Goal: Task Accomplishment & Management: Manage account settings

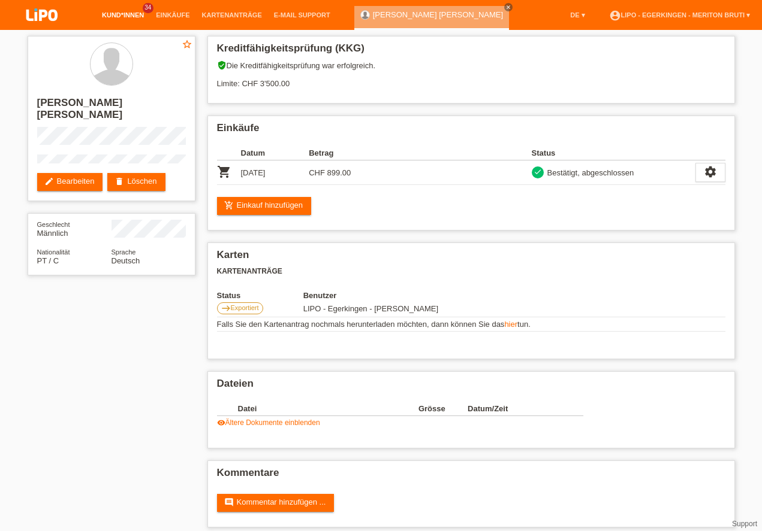
click at [131, 18] on link "Kund*innen" at bounding box center [123, 14] width 54 height 7
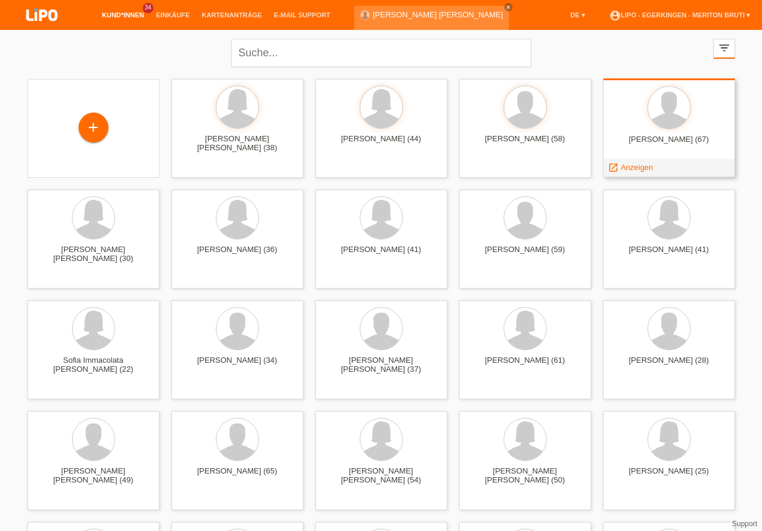
click at [623, 169] on span "Anzeigen" at bounding box center [636, 167] width 32 height 9
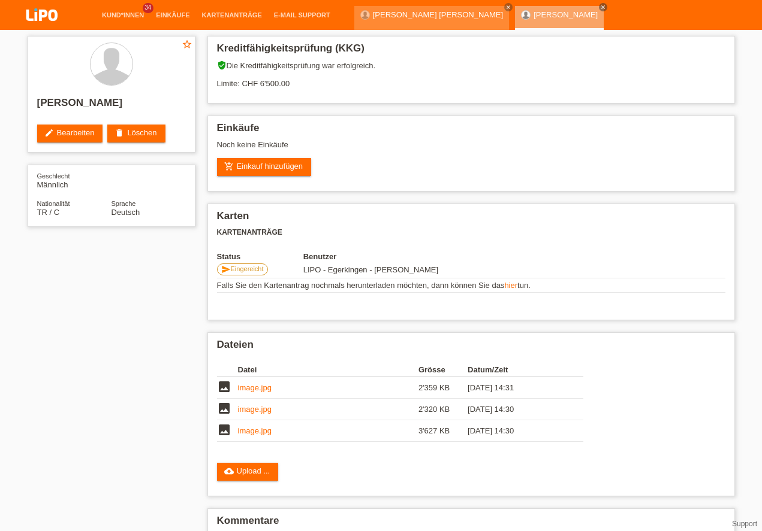
click at [60, 143] on link "edit Bearbeiten" at bounding box center [70, 134] width 66 height 18
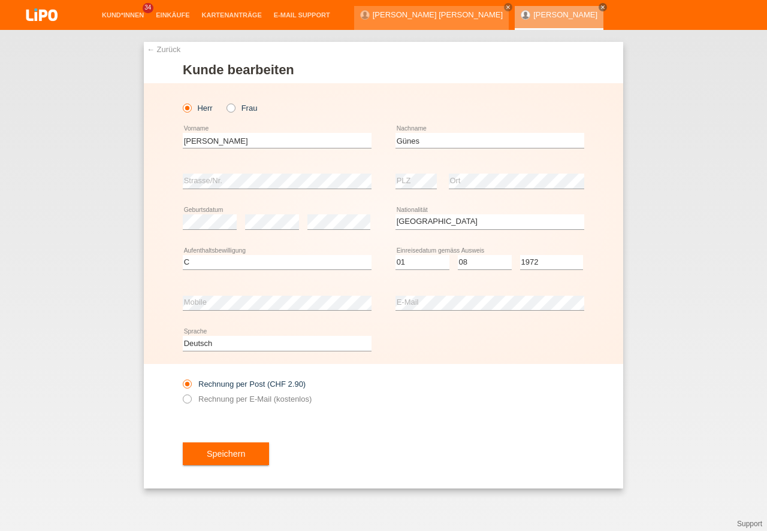
select select "TR"
select select "C"
select select "01"
select select "08"
select select "1972"
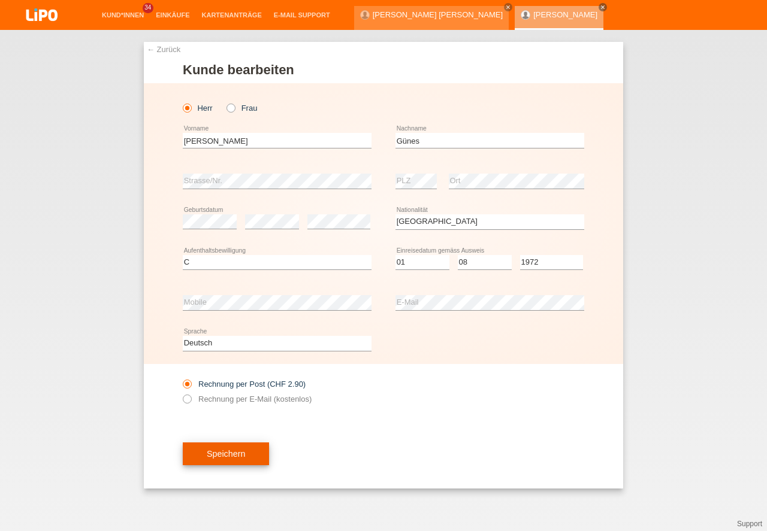
click at [247, 457] on button "Speichern" at bounding box center [226, 454] width 86 height 23
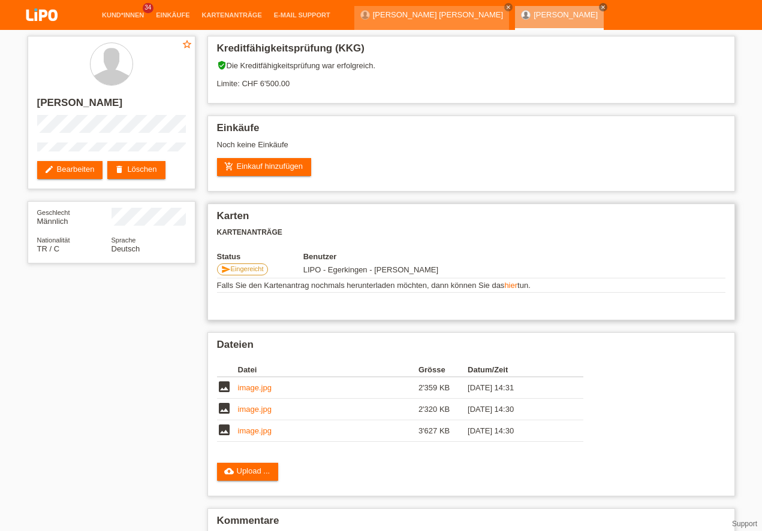
click at [511, 288] on link "hier" at bounding box center [510, 285] width 13 height 9
click at [254, 391] on link "image.jpg" at bounding box center [255, 387] width 34 height 9
click at [256, 409] on link "image.jpg" at bounding box center [255, 409] width 34 height 9
click at [246, 435] on link "image.jpg" at bounding box center [255, 431] width 34 height 9
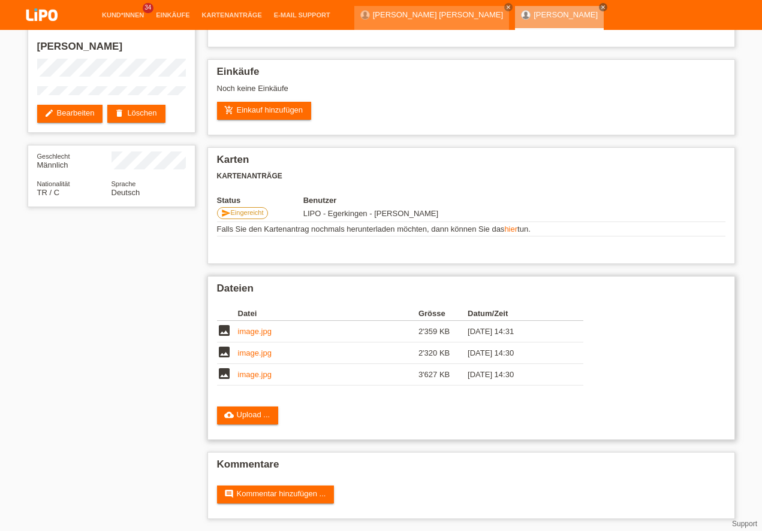
click at [258, 374] on link "image.jpg" at bounding box center [255, 374] width 34 height 9
click at [255, 419] on link "cloud_upload Upload ..." at bounding box center [248, 416] width 62 height 18
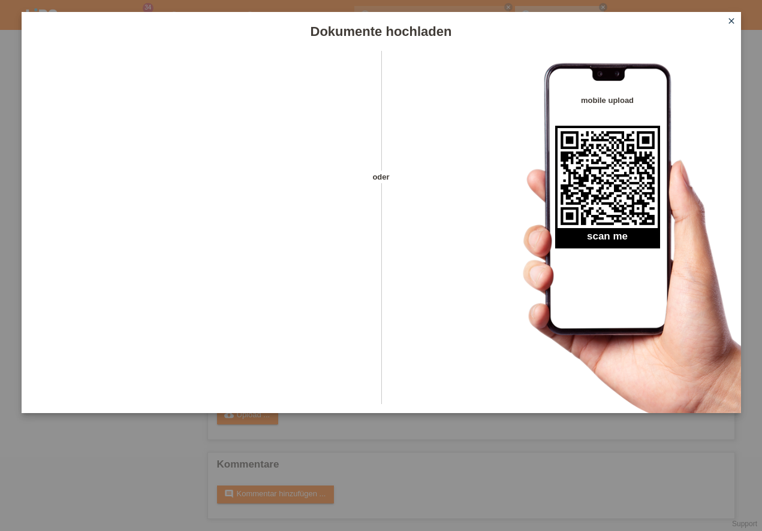
click at [732, 19] on icon "close" at bounding box center [731, 21] width 10 height 10
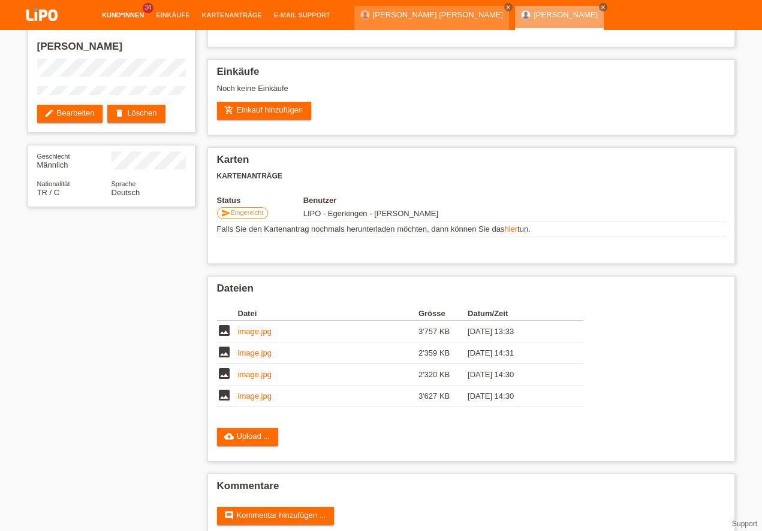
click at [125, 15] on link "Kund*innen" at bounding box center [123, 14] width 54 height 7
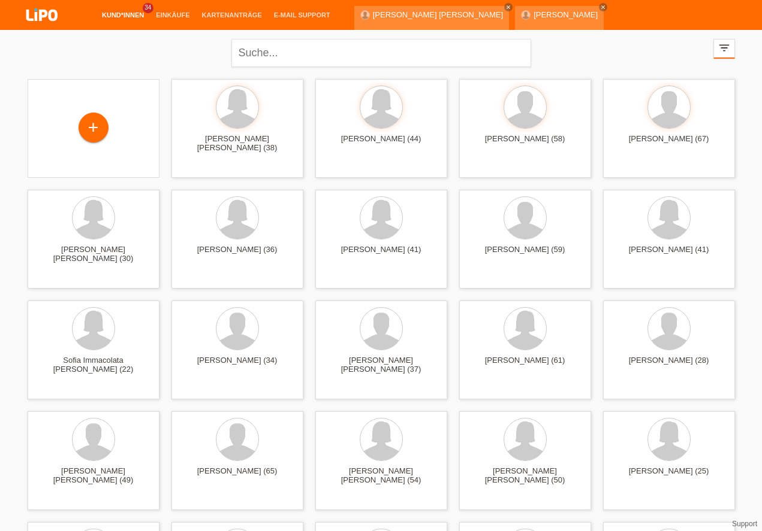
click at [715, 41] on link "account_circle LIPO - Egerkingen - Meriton Bruti ▾" at bounding box center [679, 44] width 153 height 7
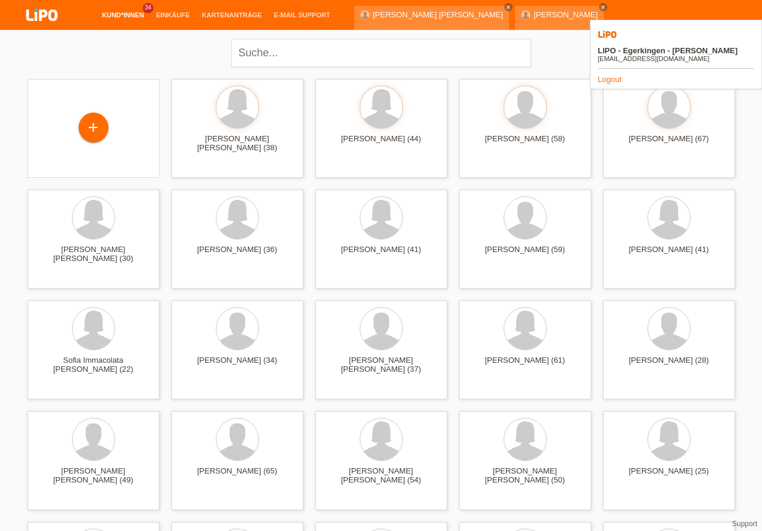
click at [605, 75] on link "Logout" at bounding box center [609, 79] width 24 height 9
